Goal: Find specific page/section: Find specific page/section

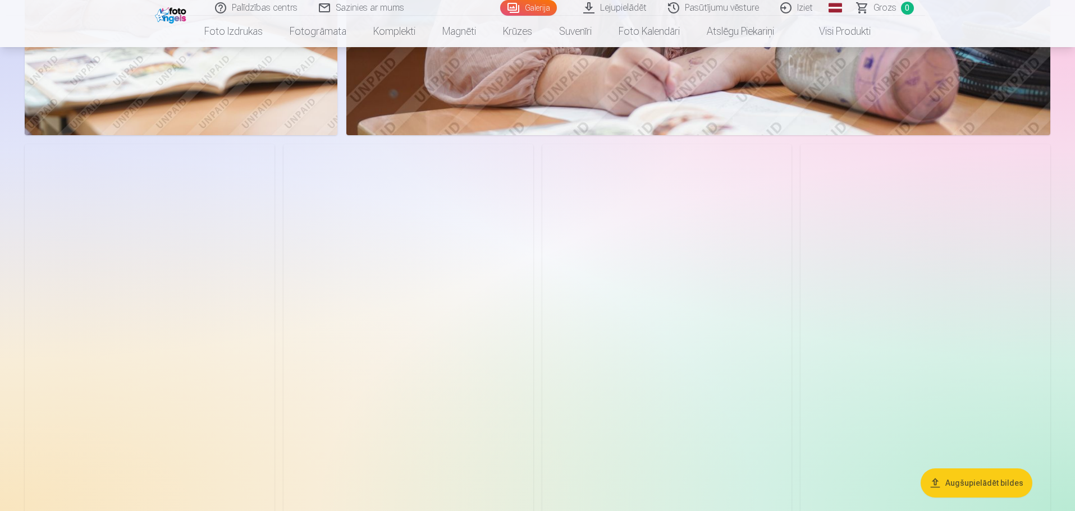
scroll to position [1627, 0]
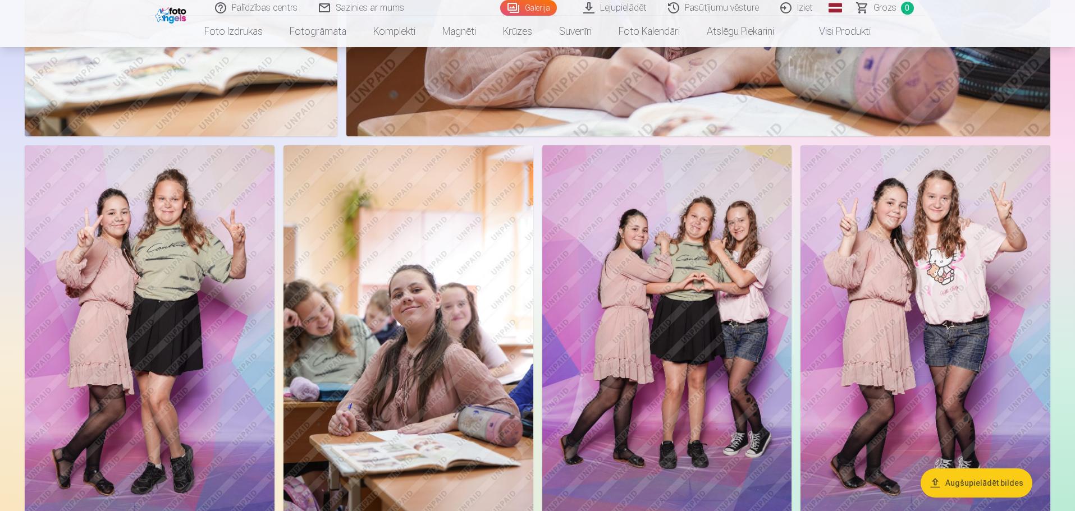
click at [806, 7] on link "Iziet" at bounding box center [797, 8] width 54 height 16
